Goal: Complete application form

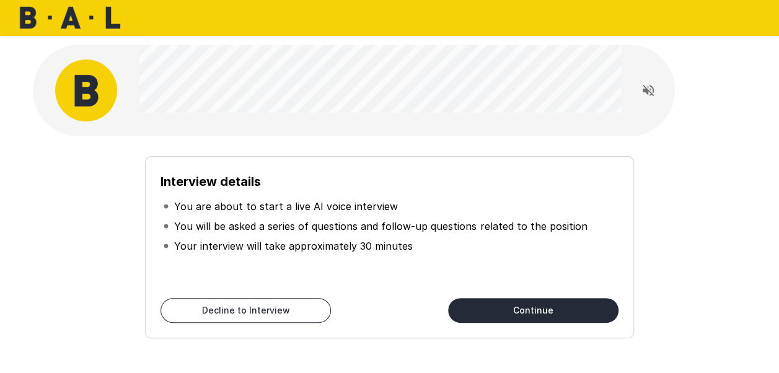
scroll to position [69, 0]
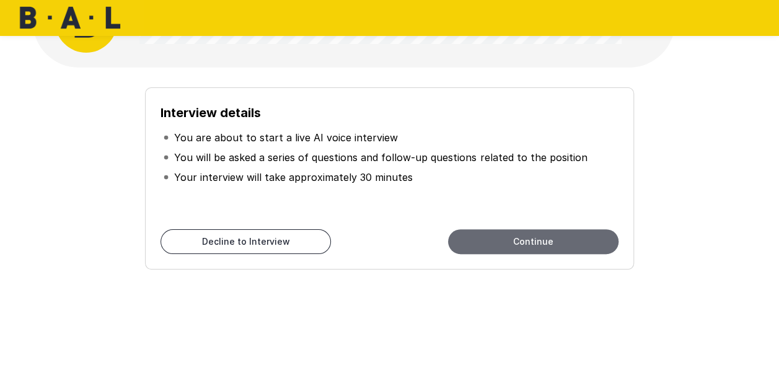
click at [518, 244] on button "Continue" at bounding box center [533, 241] width 170 height 25
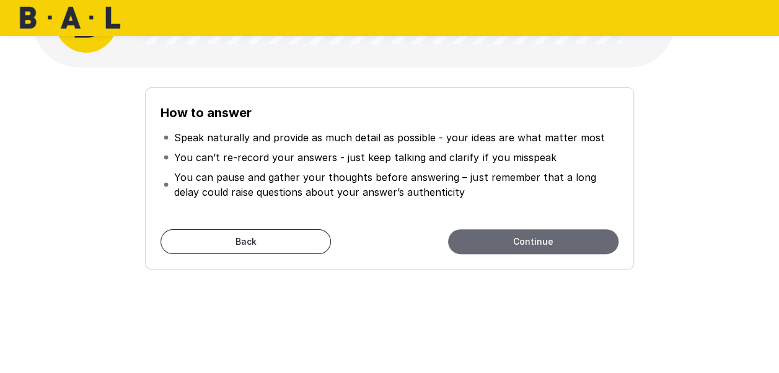
click at [499, 242] on button "Continue" at bounding box center [533, 241] width 170 height 25
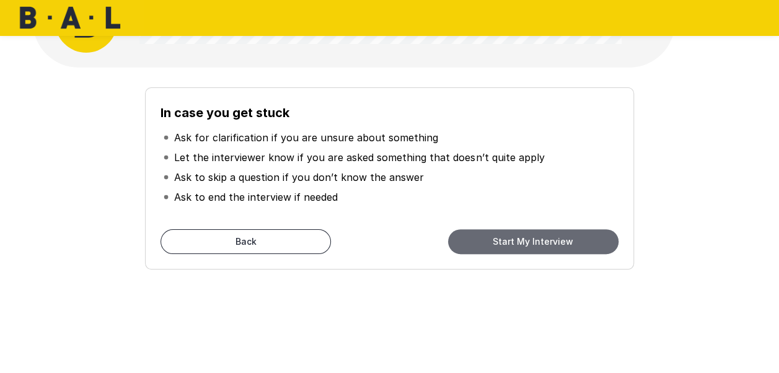
click at [541, 243] on button "Start My Interview" at bounding box center [533, 241] width 170 height 25
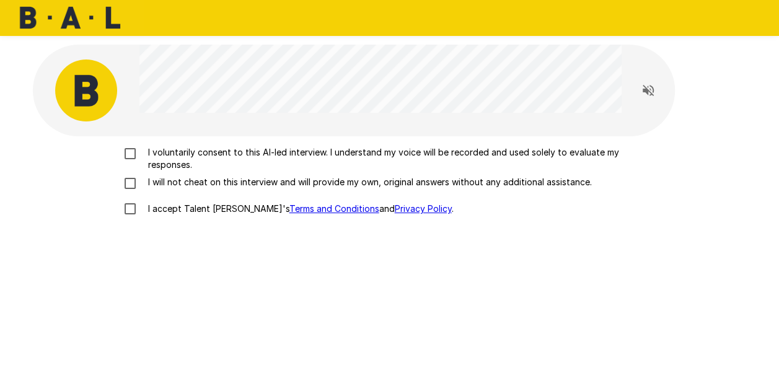
click at [541, 243] on div "I voluntarily consent to this AI-led interview. I understand my voice will be r…" at bounding box center [390, 310] width 714 height 348
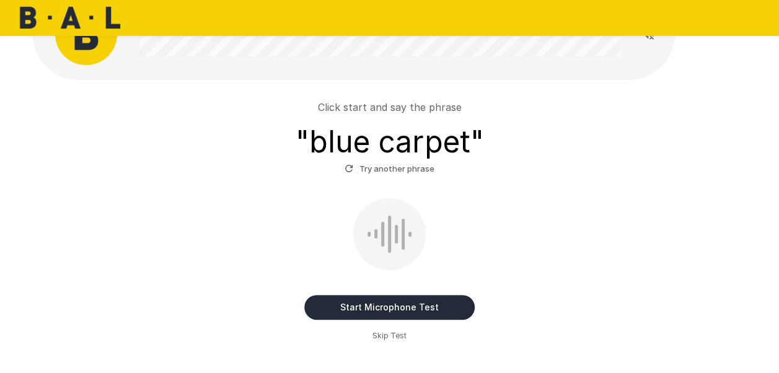
scroll to position [69, 0]
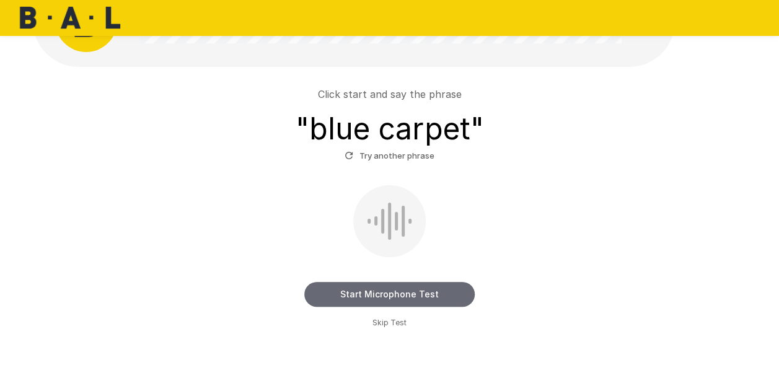
click at [391, 296] on button "Start Microphone Test" at bounding box center [389, 294] width 170 height 25
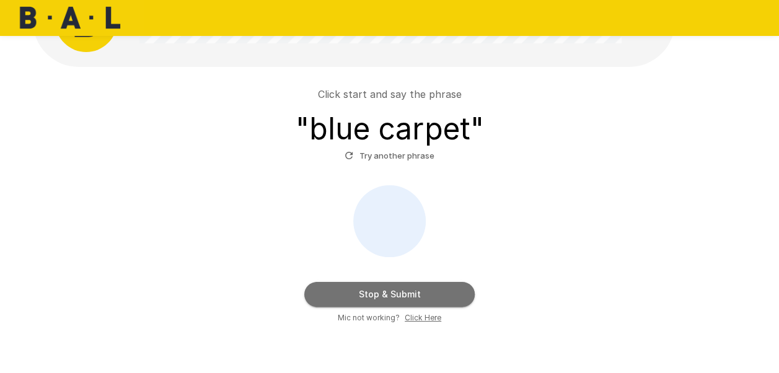
click at [391, 296] on button "Stop & Submit" at bounding box center [389, 294] width 170 height 25
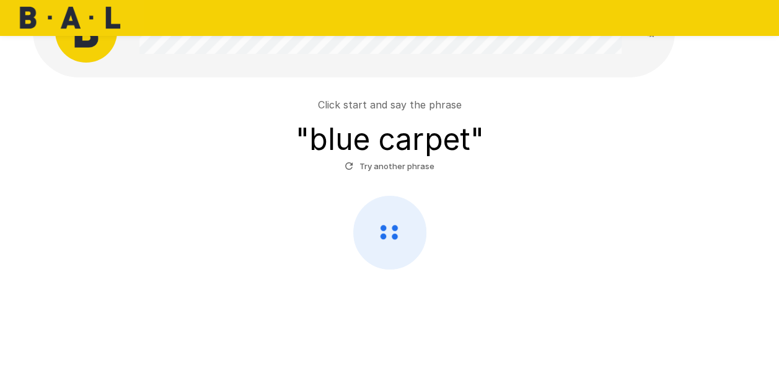
click at [394, 234] on g at bounding box center [388, 232] width 17 height 14
click at [372, 162] on button "Try another phrase" at bounding box center [389, 166] width 96 height 19
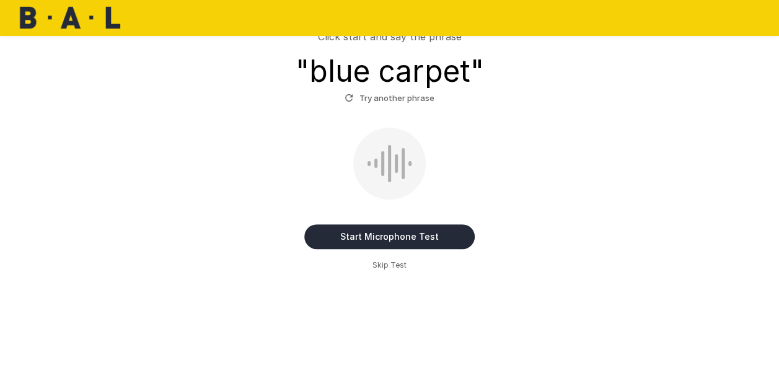
scroll to position [129, 0]
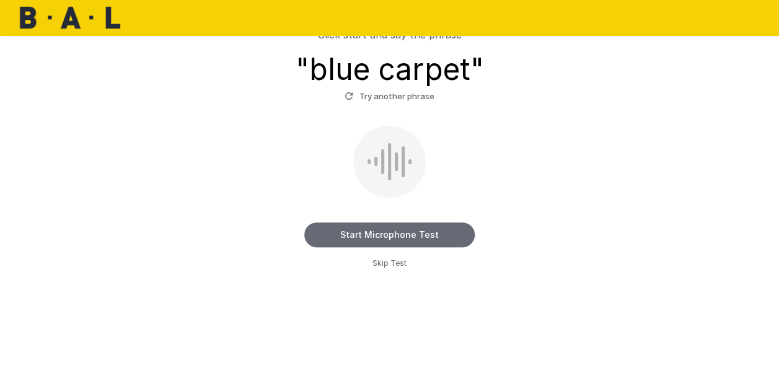
click at [397, 237] on button "Start Microphone Test" at bounding box center [389, 234] width 170 height 25
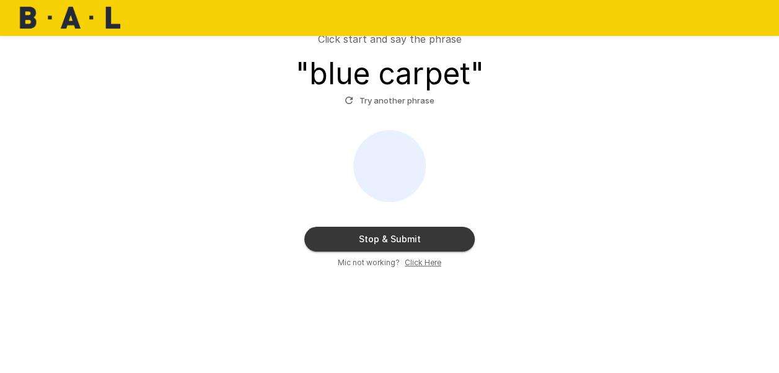
scroll to position [124, 0]
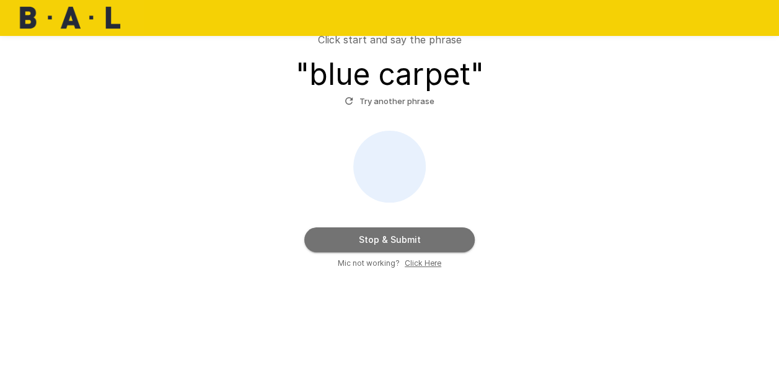
click at [397, 237] on button "Stop & Submit" at bounding box center [389, 239] width 170 height 25
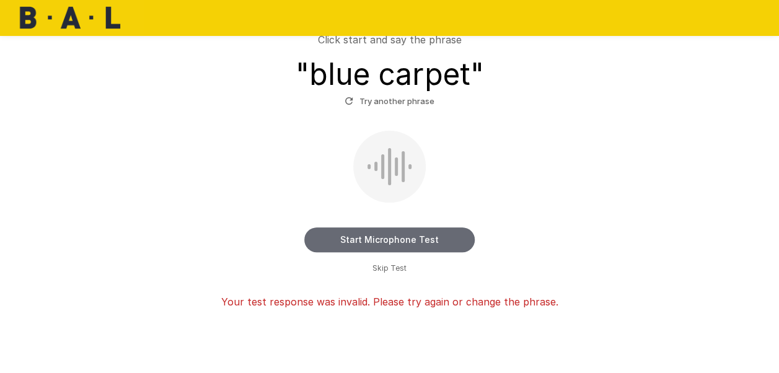
click at [392, 237] on button "Start Microphone Test" at bounding box center [389, 239] width 170 height 25
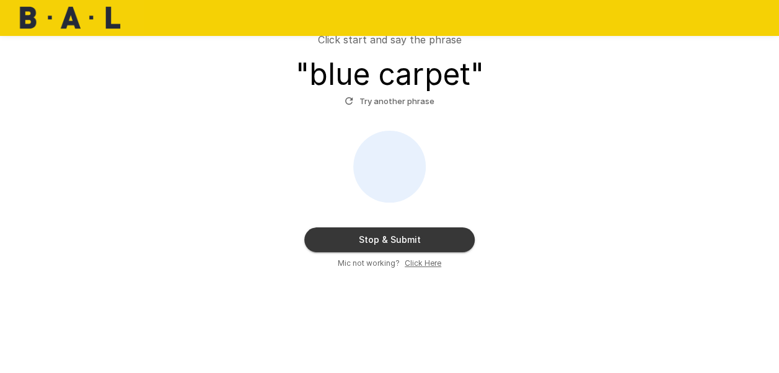
click at [392, 237] on button "Stop & Submit" at bounding box center [389, 239] width 170 height 25
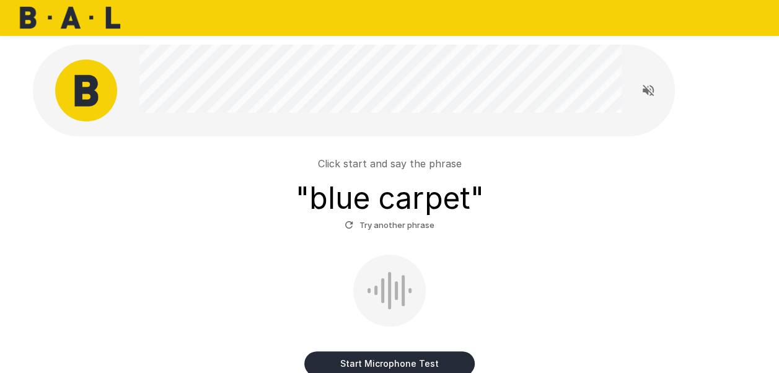
scroll to position [164, 0]
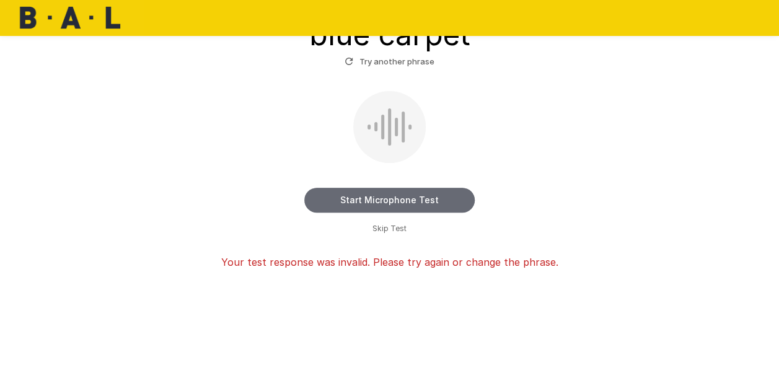
click at [387, 193] on button "Start Microphone Test" at bounding box center [389, 200] width 170 height 25
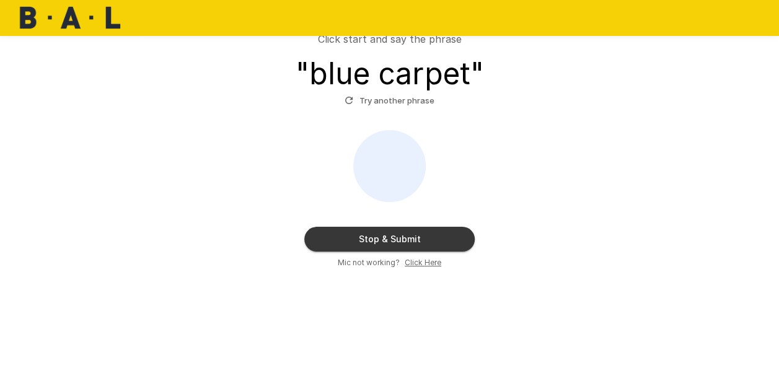
scroll to position [124, 0]
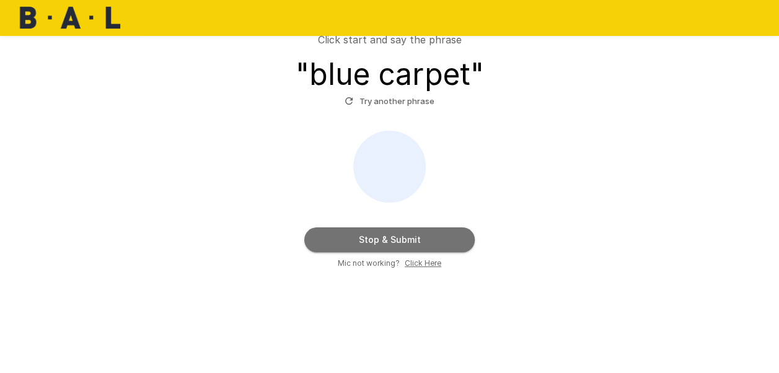
click at [388, 238] on button "Stop & Submit" at bounding box center [389, 239] width 170 height 25
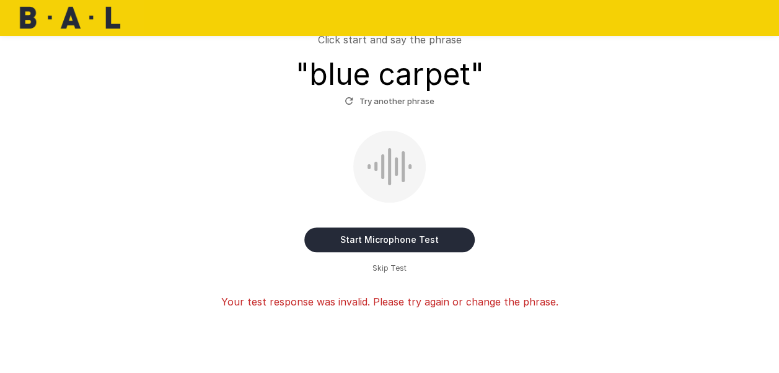
click at [384, 269] on span "Skip Test" at bounding box center [389, 268] width 34 height 12
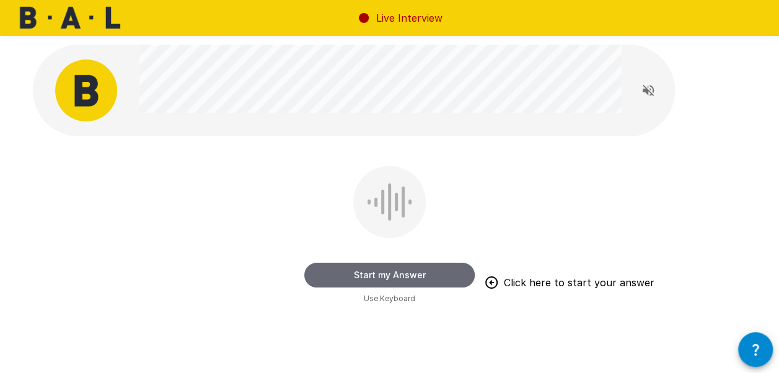
click at [390, 274] on button "Start my Answer" at bounding box center [389, 275] width 170 height 25
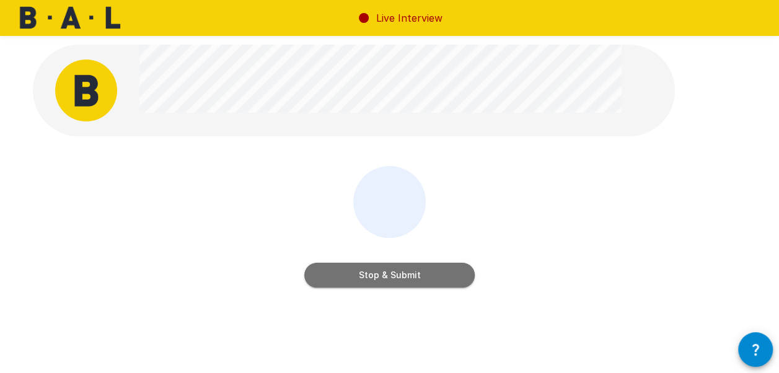
click at [390, 274] on button "Stop & Submit" at bounding box center [389, 275] width 170 height 25
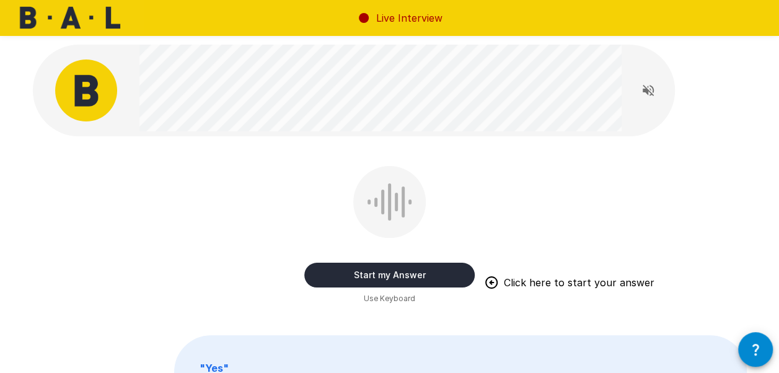
click at [390, 274] on button "Start my Answer" at bounding box center [389, 275] width 170 height 25
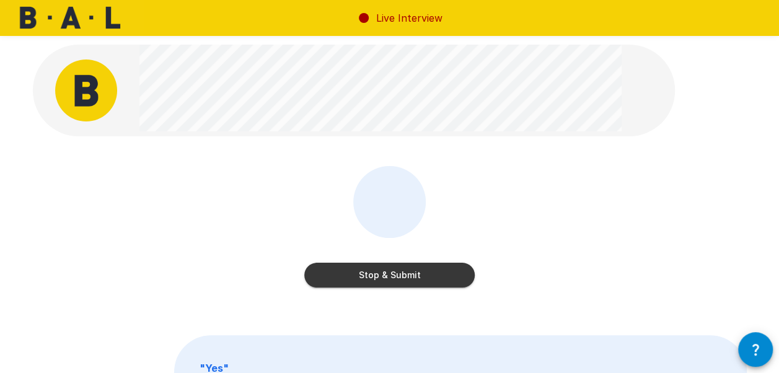
click at [390, 274] on button "Stop & Submit" at bounding box center [389, 275] width 170 height 25
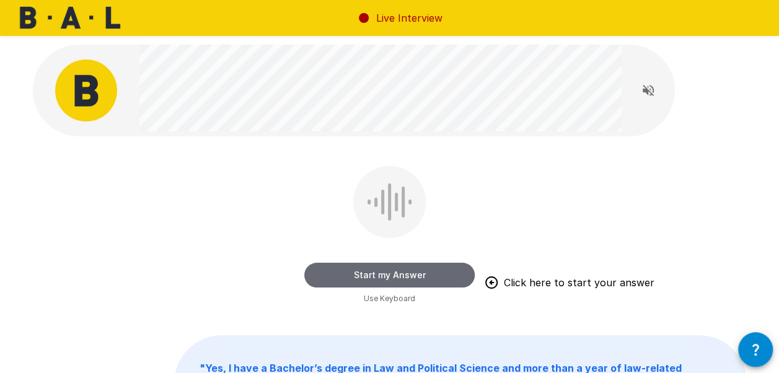
click at [371, 279] on button "Start my Answer" at bounding box center [389, 275] width 170 height 25
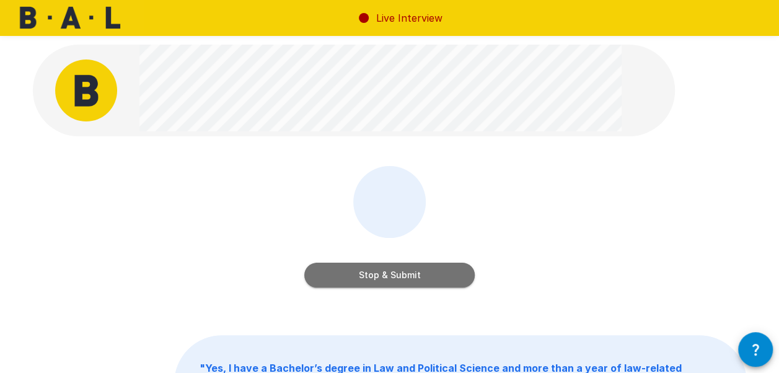
click at [371, 279] on button "Stop & Submit" at bounding box center [389, 275] width 170 height 25
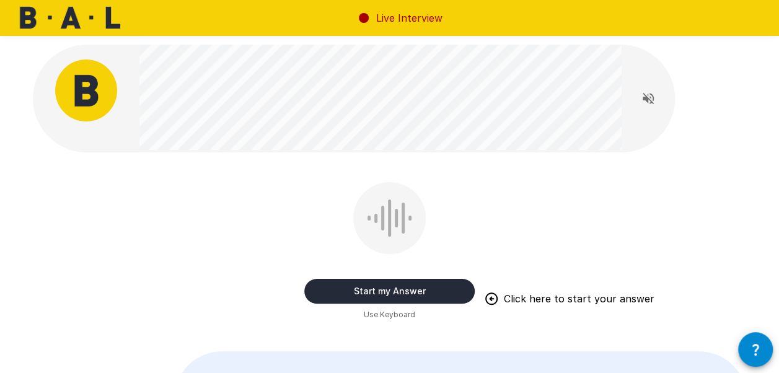
click at [386, 290] on button "Start my Answer" at bounding box center [389, 291] width 170 height 25
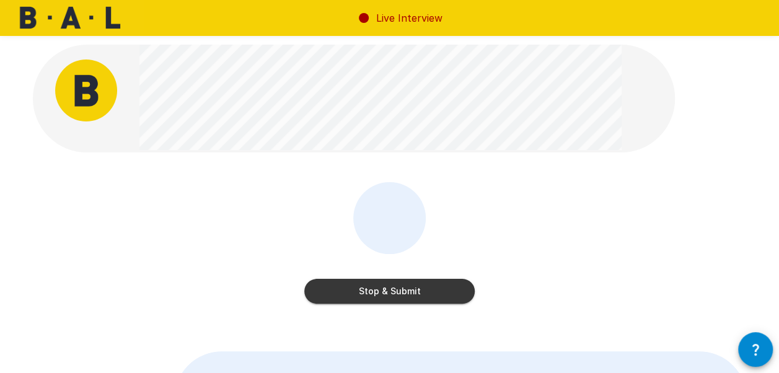
click at [386, 290] on button "Stop & Submit" at bounding box center [389, 291] width 170 height 25
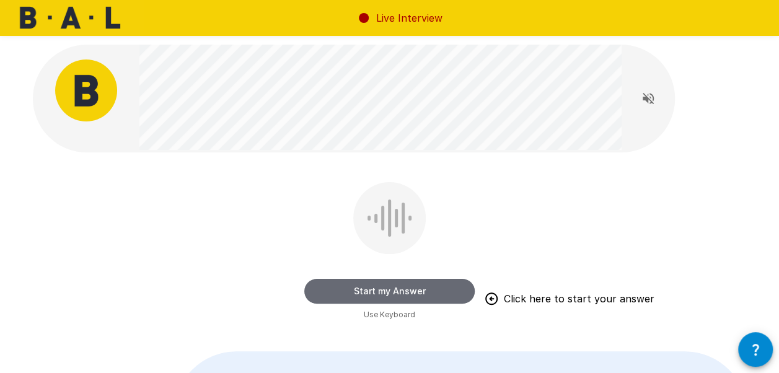
click at [376, 294] on button "Start my Answer" at bounding box center [389, 291] width 170 height 25
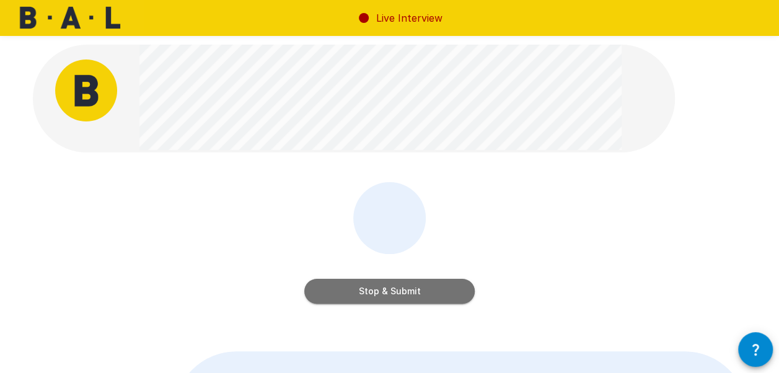
click at [376, 294] on button "Stop & Submit" at bounding box center [389, 291] width 170 height 25
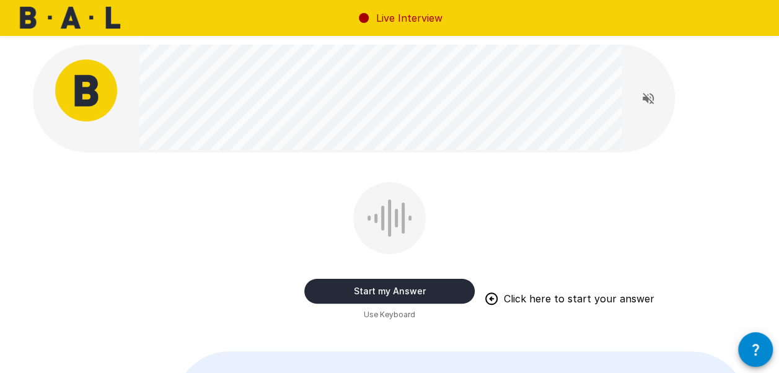
click at [376, 294] on button "Start my Answer" at bounding box center [389, 291] width 170 height 25
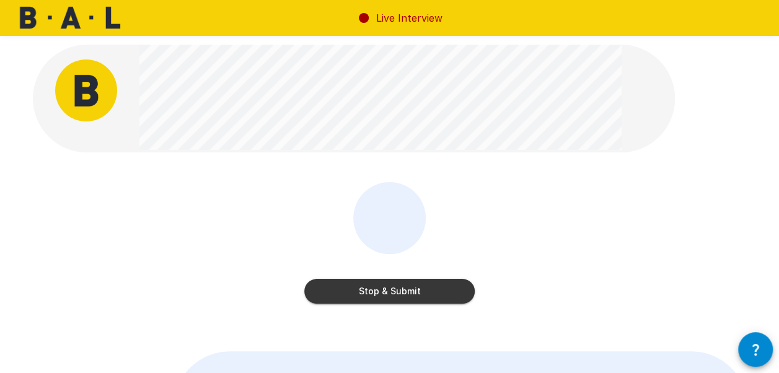
click at [376, 294] on button "Stop & Submit" at bounding box center [389, 291] width 170 height 25
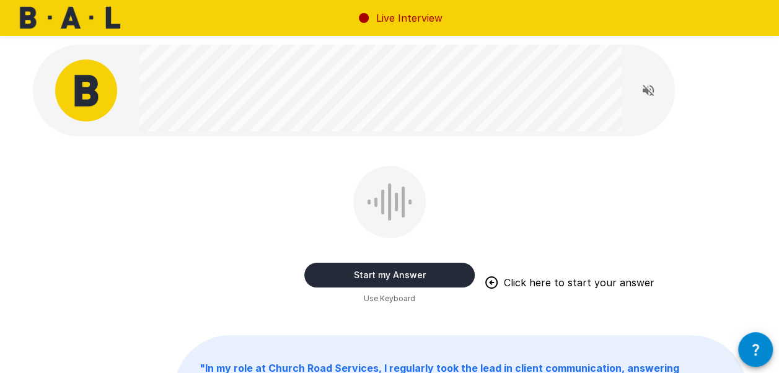
click at [398, 270] on button "Start my Answer" at bounding box center [389, 275] width 170 height 25
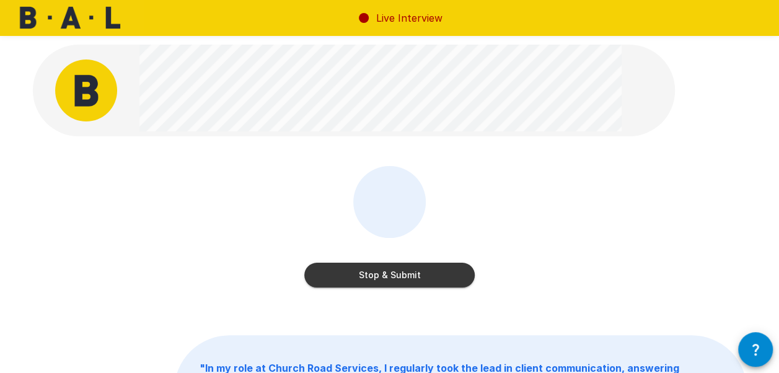
click at [398, 270] on button "Stop & Submit" at bounding box center [389, 275] width 170 height 25
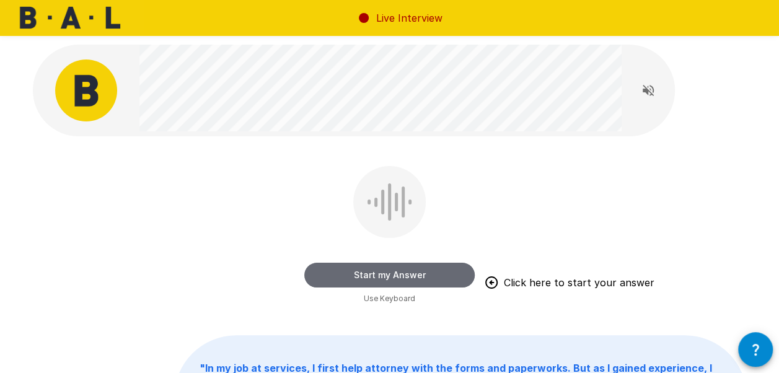
click at [382, 270] on button "Start my Answer" at bounding box center [389, 275] width 170 height 25
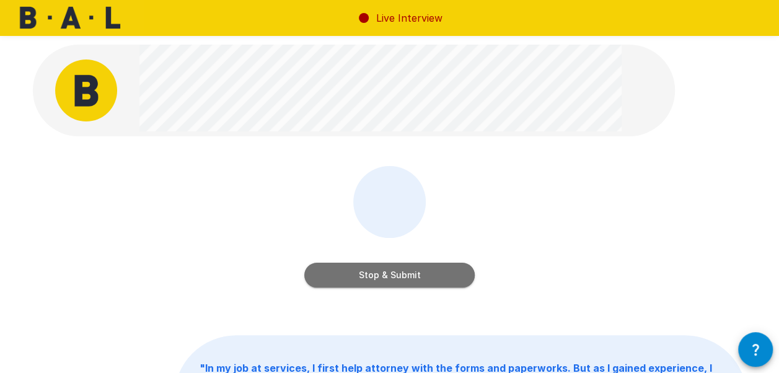
click at [382, 270] on button "Stop & Submit" at bounding box center [389, 275] width 170 height 25
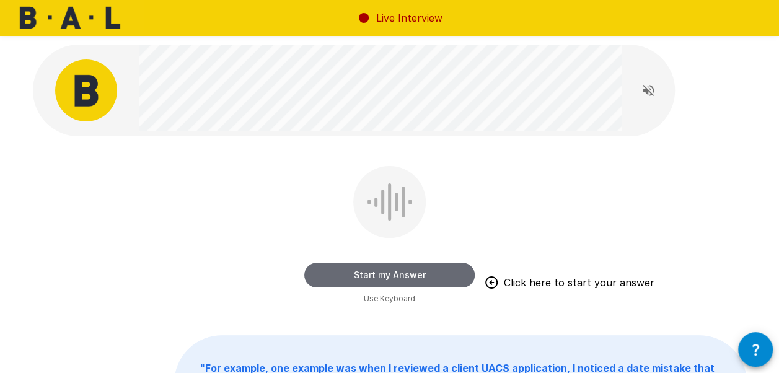
click at [407, 283] on button "Start my Answer" at bounding box center [389, 275] width 170 height 25
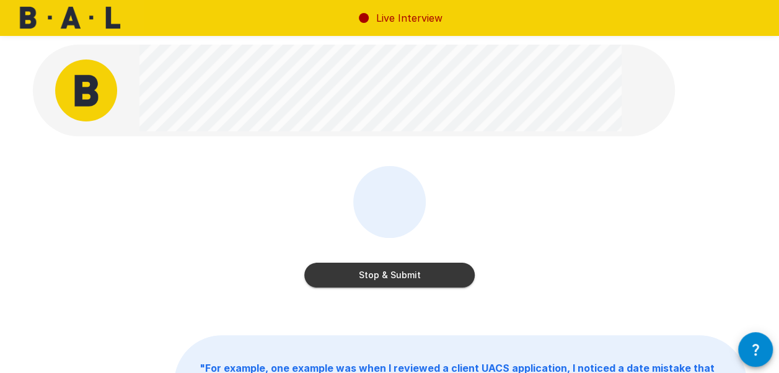
click at [407, 283] on button "Stop & Submit" at bounding box center [389, 275] width 170 height 25
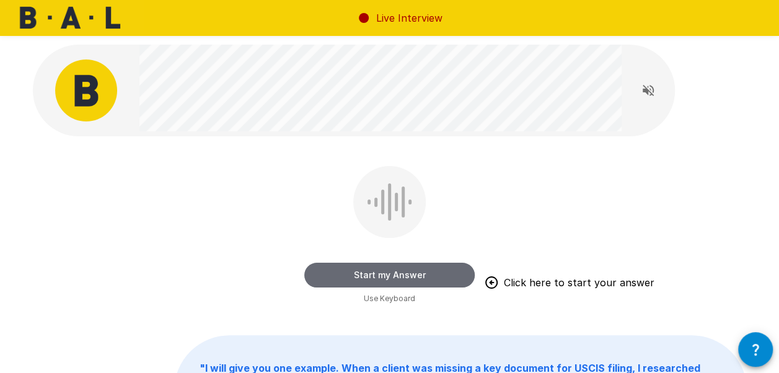
click at [379, 268] on button "Start my Answer" at bounding box center [389, 275] width 170 height 25
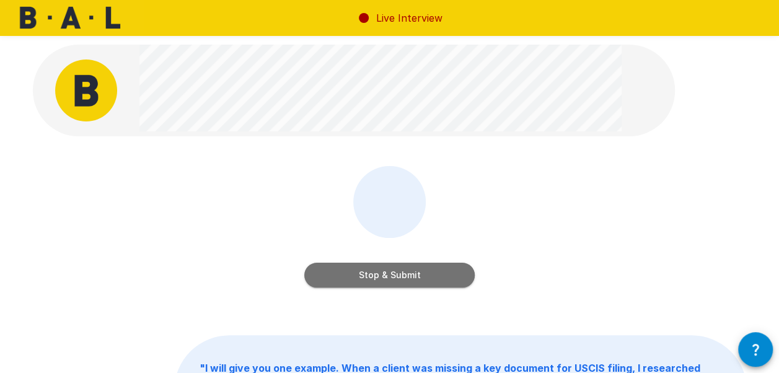
click at [379, 268] on button "Stop & Submit" at bounding box center [389, 275] width 170 height 25
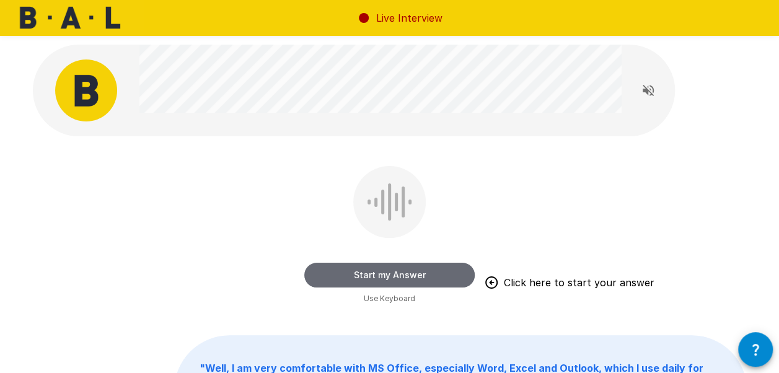
click at [374, 271] on button "Start my Answer" at bounding box center [389, 275] width 170 height 25
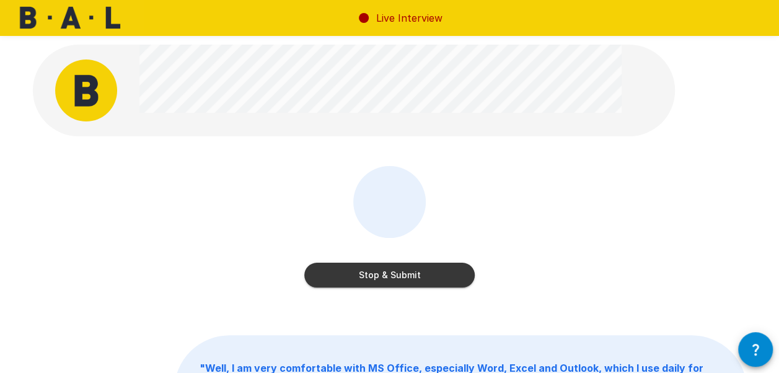
click at [374, 271] on button "Stop & Submit" at bounding box center [389, 275] width 170 height 25
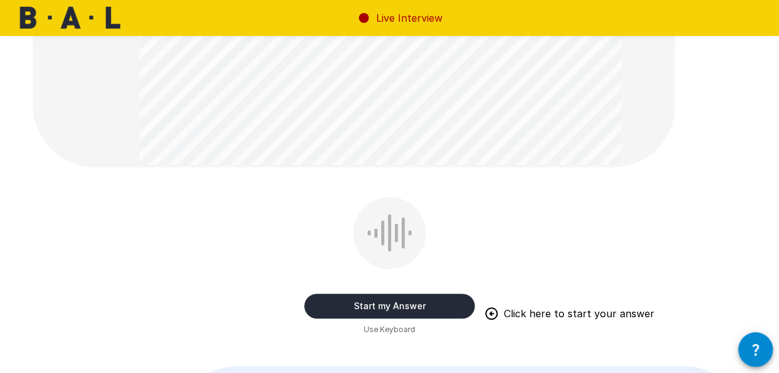
scroll to position [190, 0]
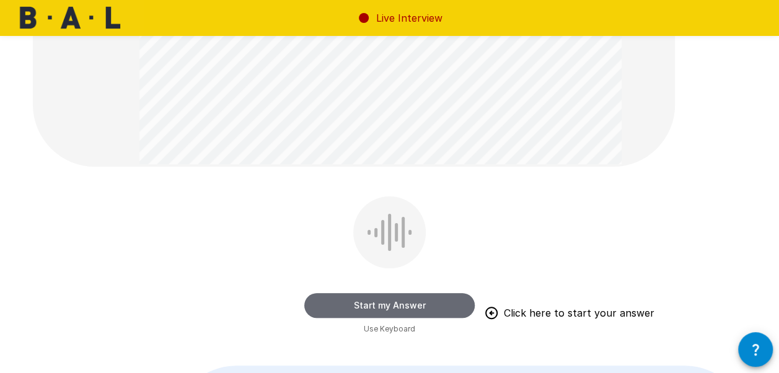
click at [397, 306] on button "Start my Answer" at bounding box center [389, 305] width 170 height 25
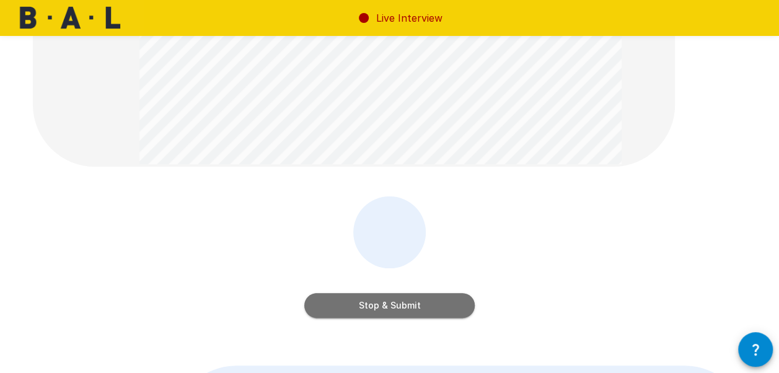
click at [397, 306] on button "Stop & Submit" at bounding box center [389, 305] width 170 height 25
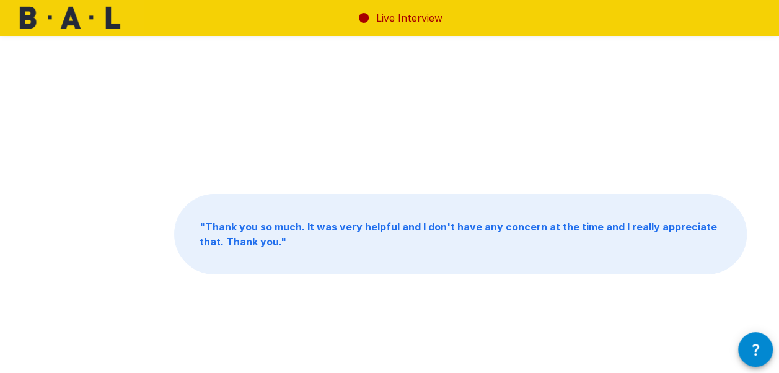
scroll to position [17, 0]
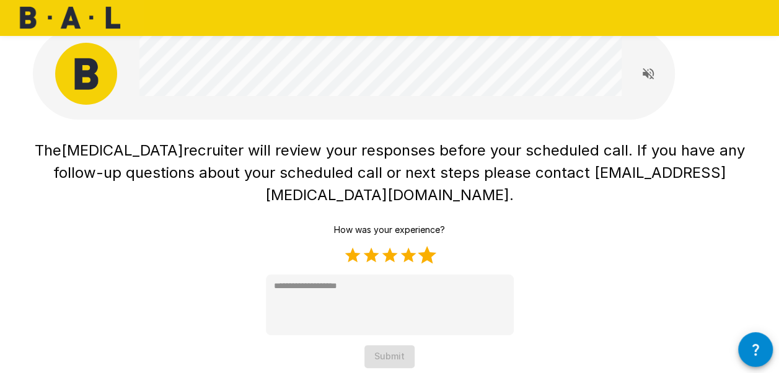
click at [427, 246] on label "5 Stars" at bounding box center [427, 255] width 19 height 19
type textarea "*"
click at [380, 345] on button "Submit" at bounding box center [389, 356] width 50 height 23
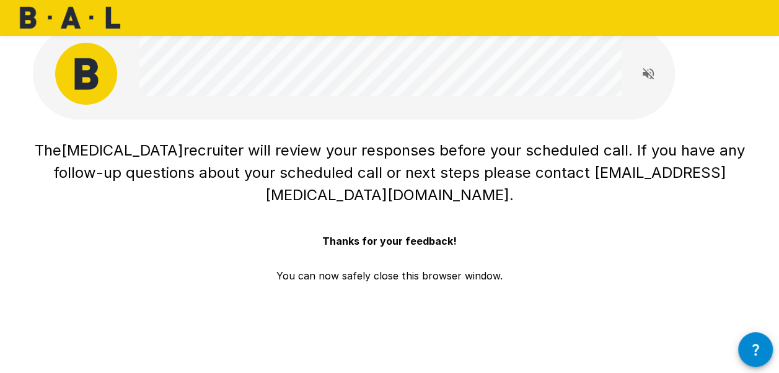
scroll to position [0, 0]
